Goal: Information Seeking & Learning: Learn about a topic

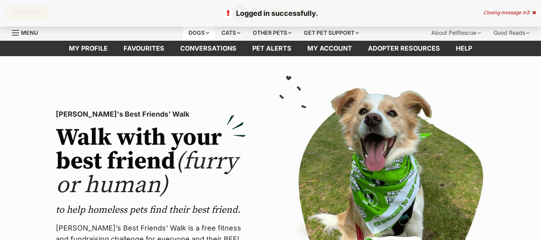
click at [192, 32] on div "Dogs" at bounding box center [199, 33] width 32 height 16
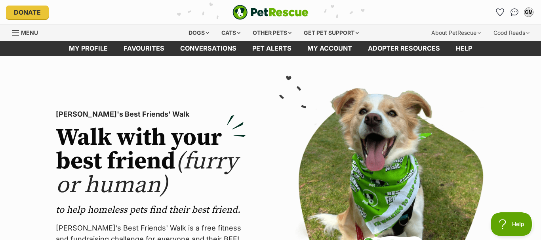
click at [119, 116] on p "PetRescue's Best Friends' Walk" at bounding box center [151, 114] width 190 height 11
click at [192, 34] on div "Dogs" at bounding box center [199, 33] width 32 height 16
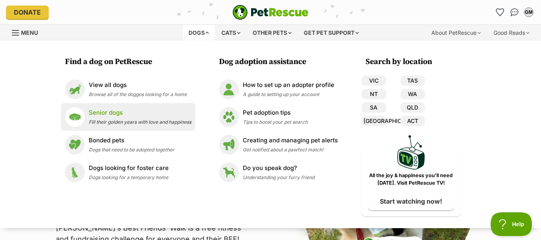
click at [108, 114] on p "Senior dogs" at bounding box center [140, 112] width 103 height 9
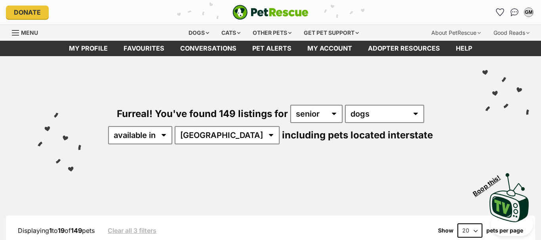
select select "VIC"
click option "VIC" at bounding box center [0, 0] width 0 height 0
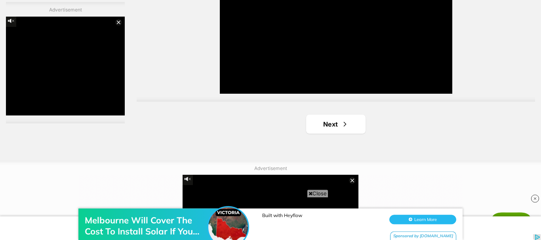
scroll to position [1521, 0]
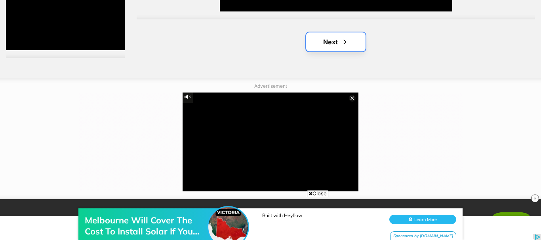
click at [343, 40] on span "Next page" at bounding box center [345, 42] width 8 height 10
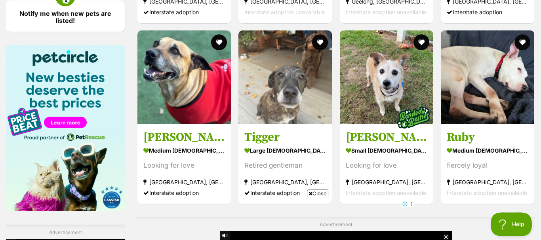
scroll to position [1170, 0]
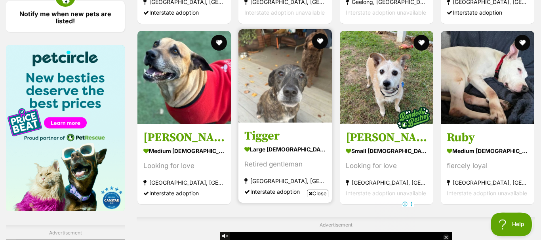
click at [268, 136] on h3 "Tigger" at bounding box center [285, 136] width 82 height 15
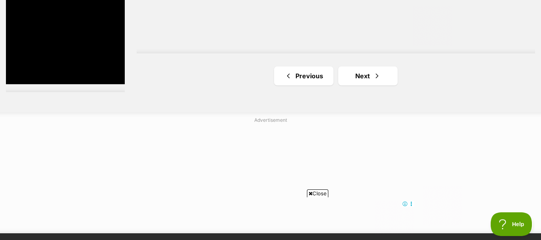
scroll to position [1488, 0]
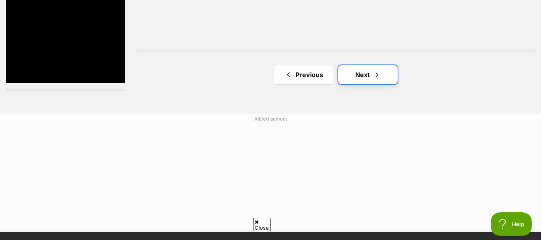
click at [366, 79] on link "Next" at bounding box center [367, 74] width 59 height 19
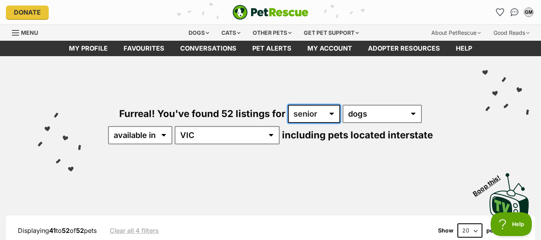
select select "puppy"
click option "puppy" at bounding box center [0, 0] width 0 height 0
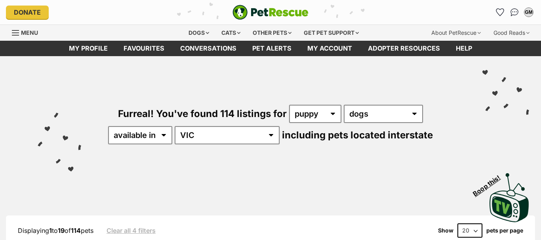
select select "adult"
click option "adult" at bounding box center [0, 0] width 0 height 0
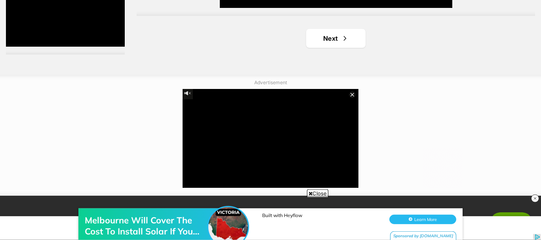
scroll to position [1524, 0]
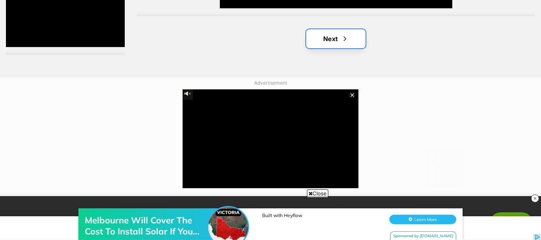
click at [343, 39] on span "Next page" at bounding box center [345, 39] width 8 height 10
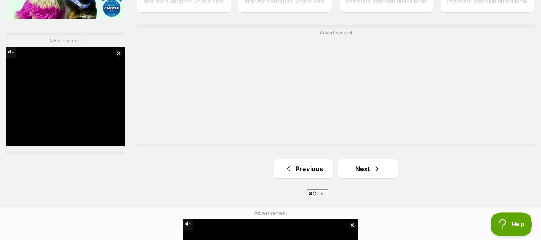
scroll to position [1385, 0]
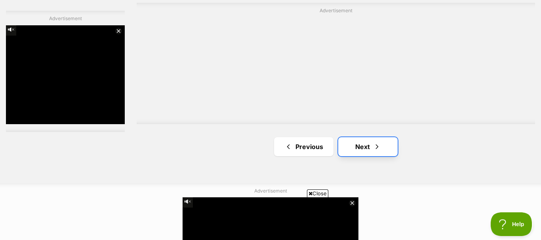
click at [356, 148] on link "Next" at bounding box center [367, 146] width 59 height 19
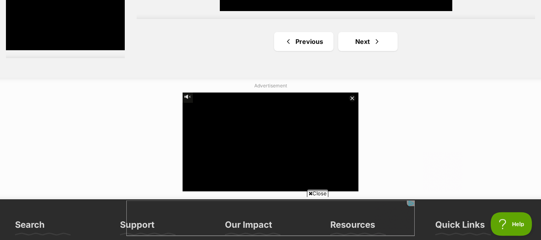
scroll to position [1572, 0]
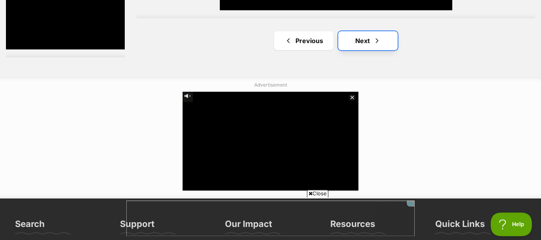
click at [368, 46] on link "Next" at bounding box center [367, 40] width 59 height 19
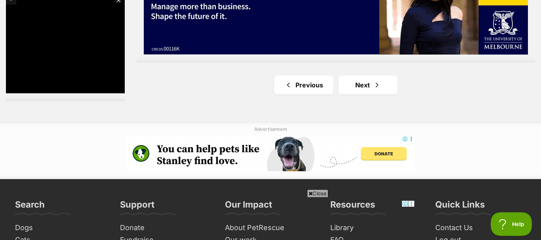
scroll to position [1446, 0]
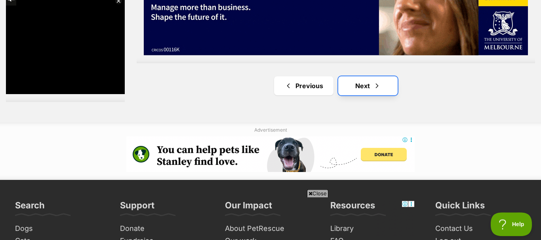
click at [369, 85] on link "Next" at bounding box center [367, 85] width 59 height 19
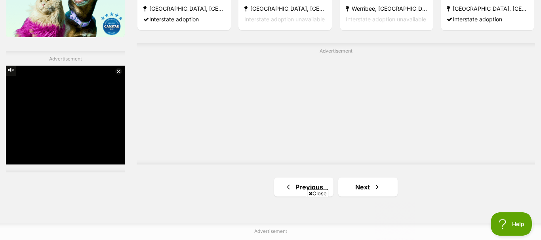
scroll to position [1345, 0]
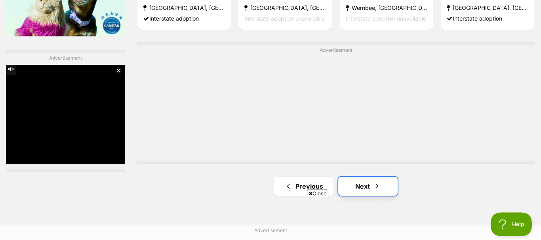
click at [369, 187] on link "Next" at bounding box center [367, 186] width 59 height 19
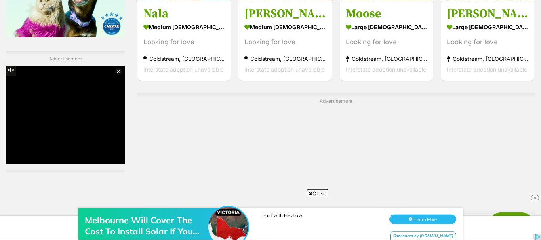
scroll to position [1406, 0]
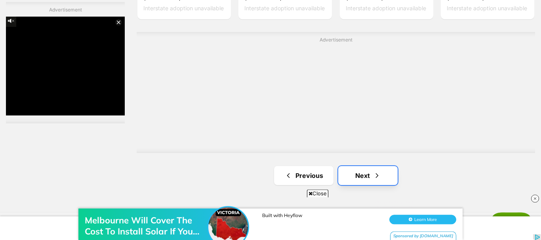
click at [369, 173] on link "Next" at bounding box center [367, 175] width 59 height 19
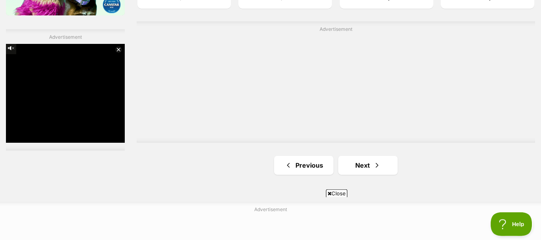
scroll to position [1375, 0]
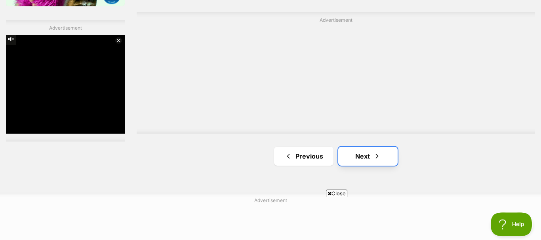
click at [369, 158] on link "Next" at bounding box center [367, 156] width 59 height 19
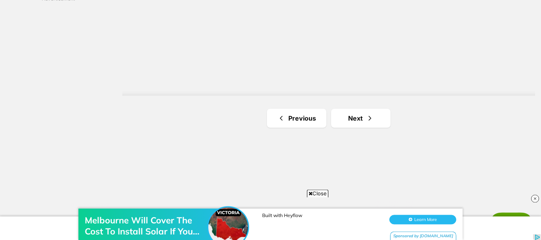
scroll to position [1435, 0]
click at [337, 123] on link "Next" at bounding box center [360, 115] width 59 height 19
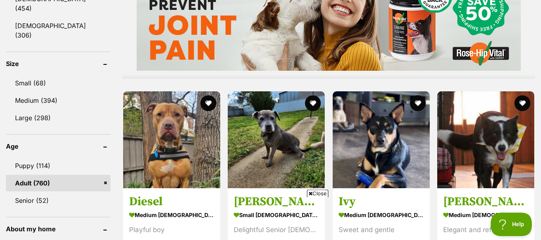
scroll to position [806, 0]
